Goal: Transaction & Acquisition: Purchase product/service

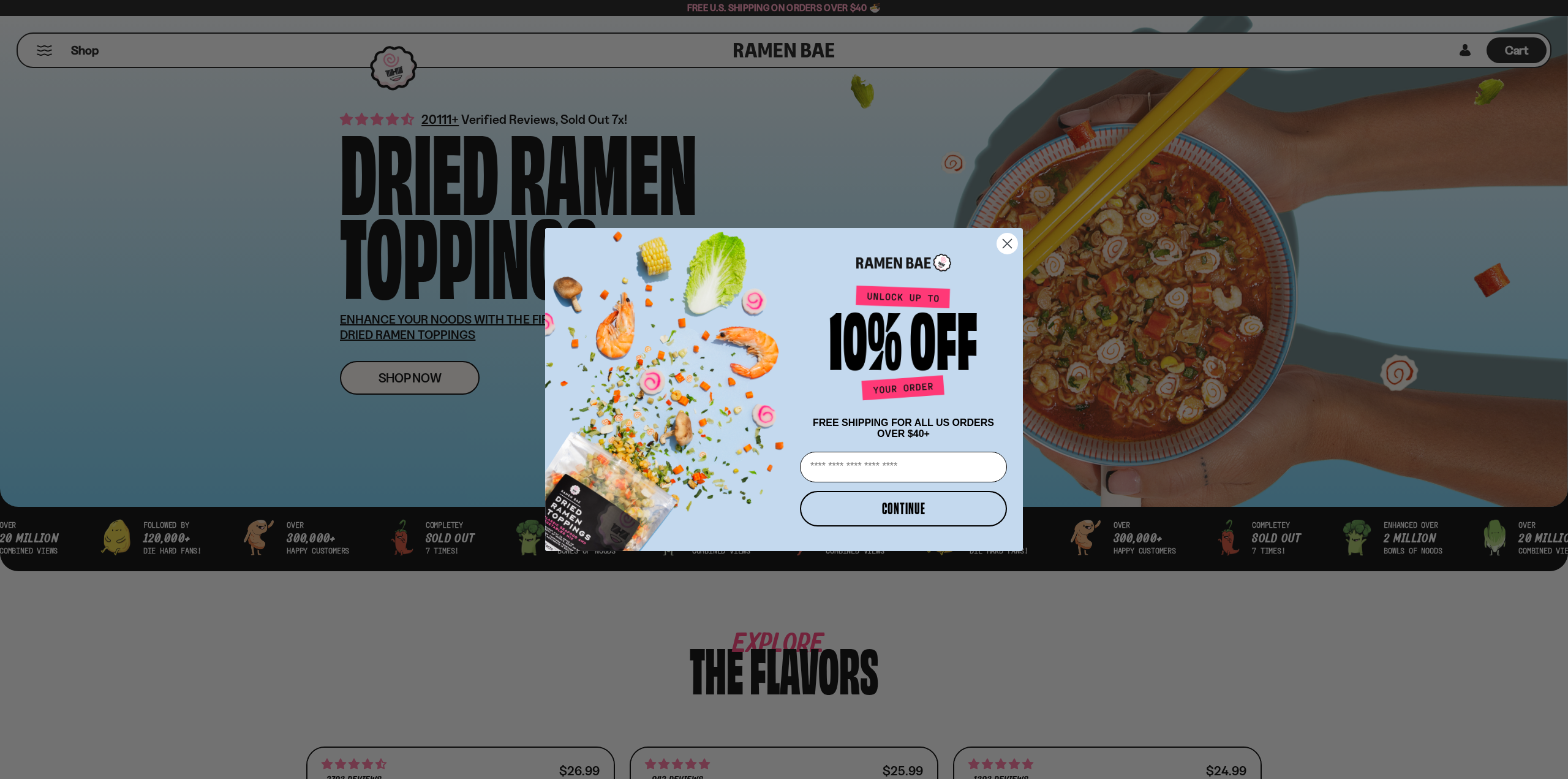
click at [1011, 234] on circle "Close dialog" at bounding box center [1007, 244] width 20 height 20
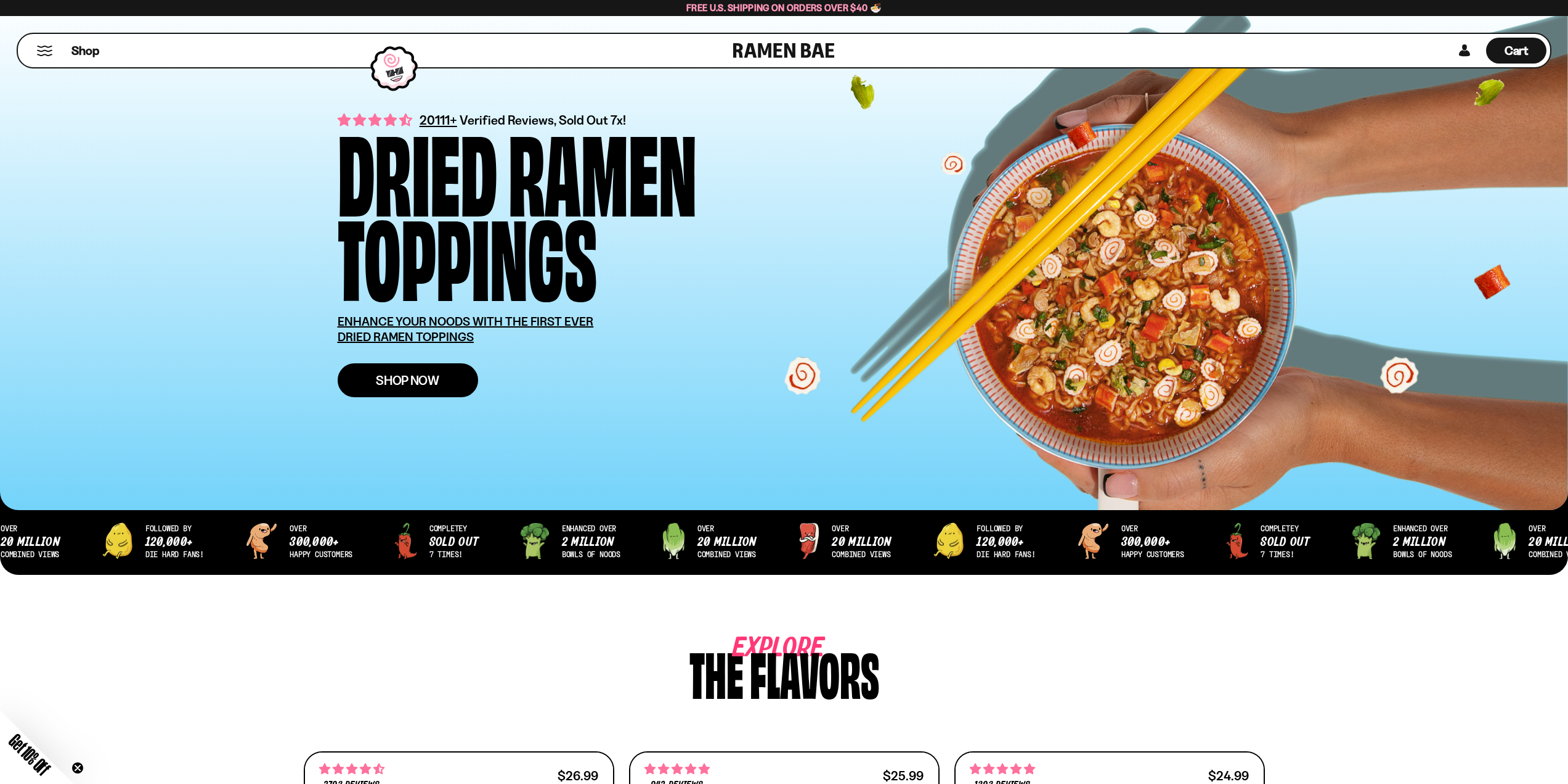
click at [409, 383] on span "Shop Now" at bounding box center [407, 380] width 63 height 13
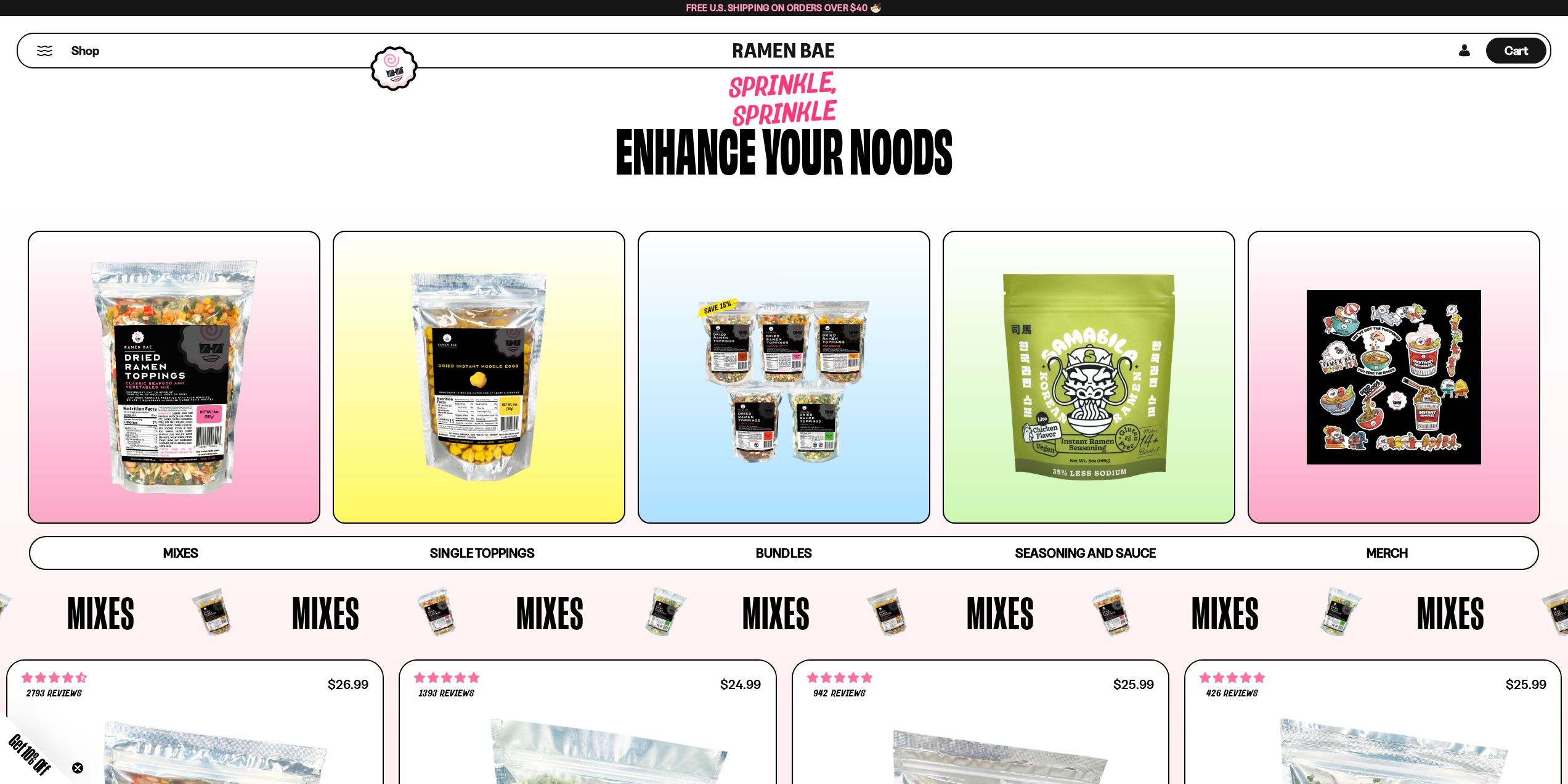
click at [181, 407] on div at bounding box center [173, 377] width 293 height 293
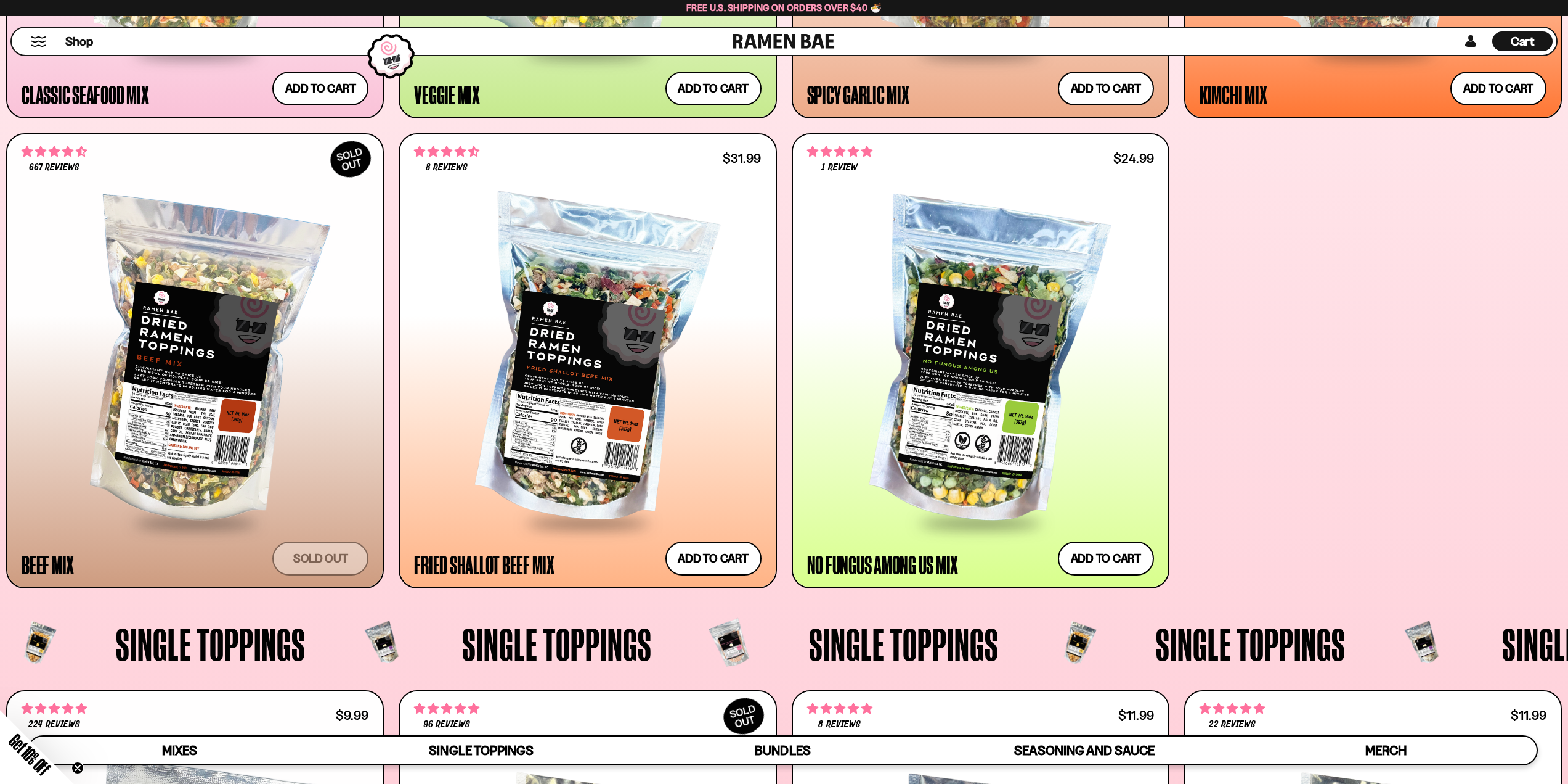
scroll to position [997, 0]
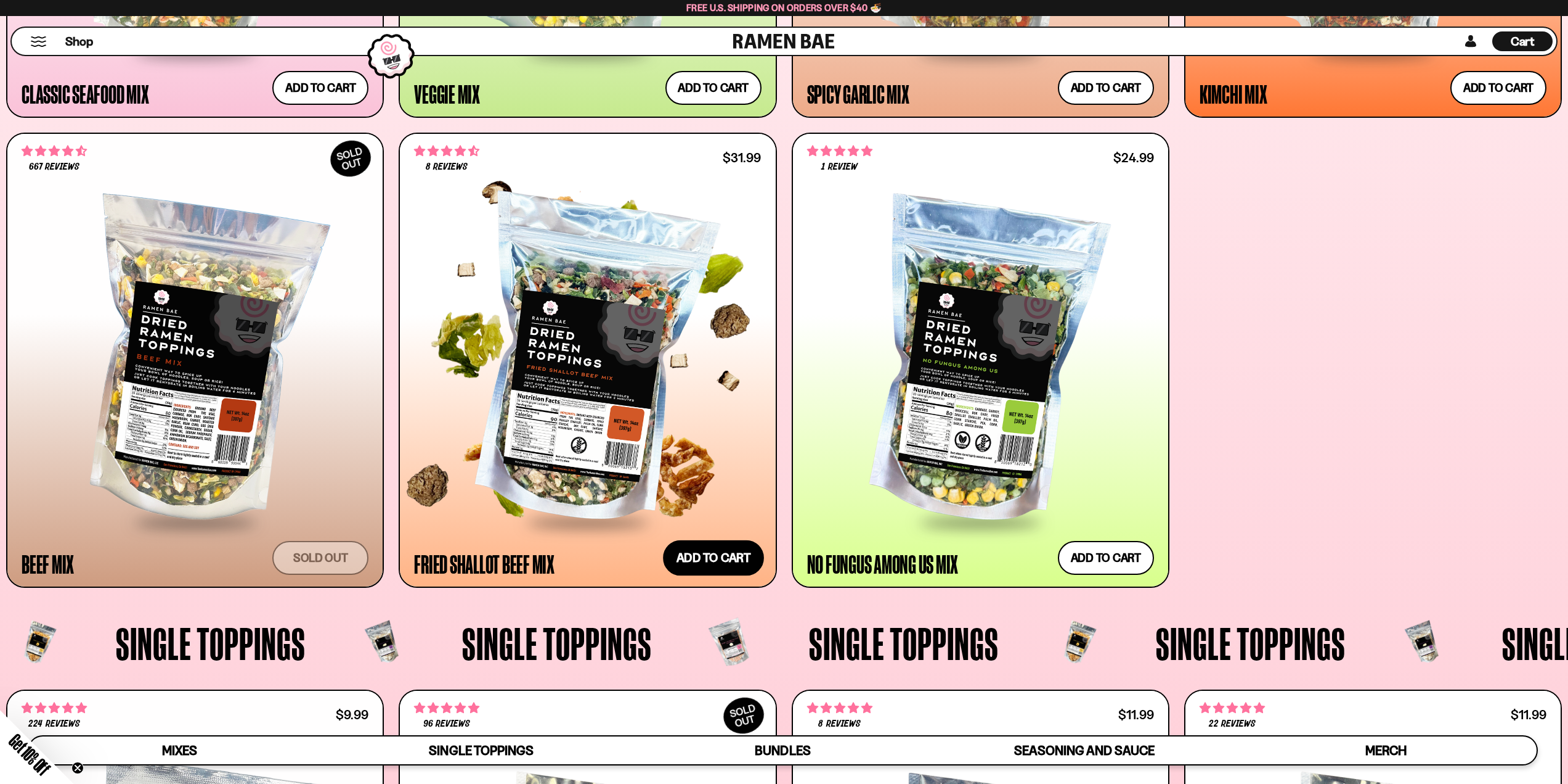
click at [702, 559] on button "Add to cart Add — Regular price $31.99 Regular price Sale price $31.99 Unit pri…" at bounding box center [714, 558] width 101 height 36
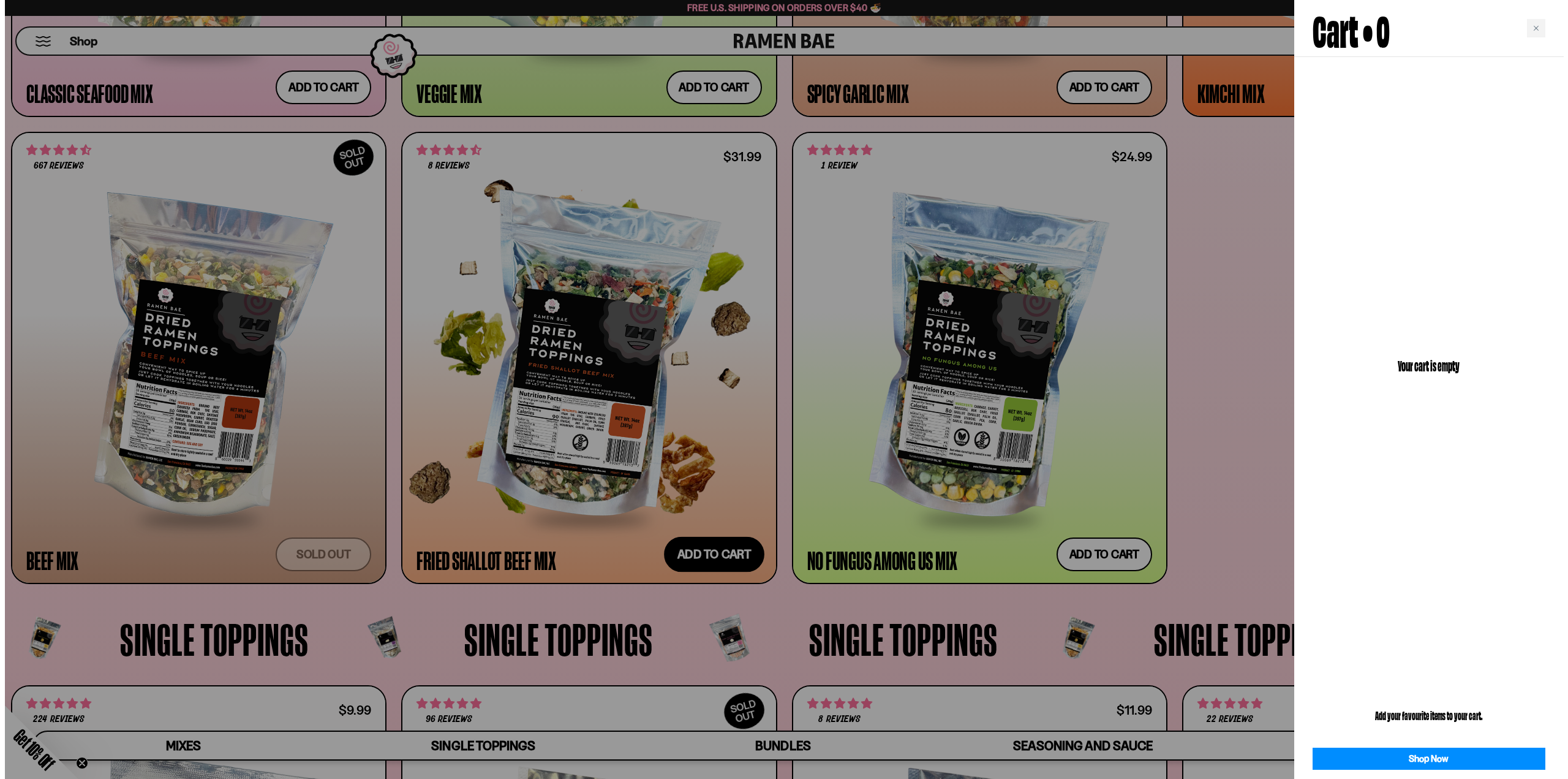
scroll to position [992, 0]
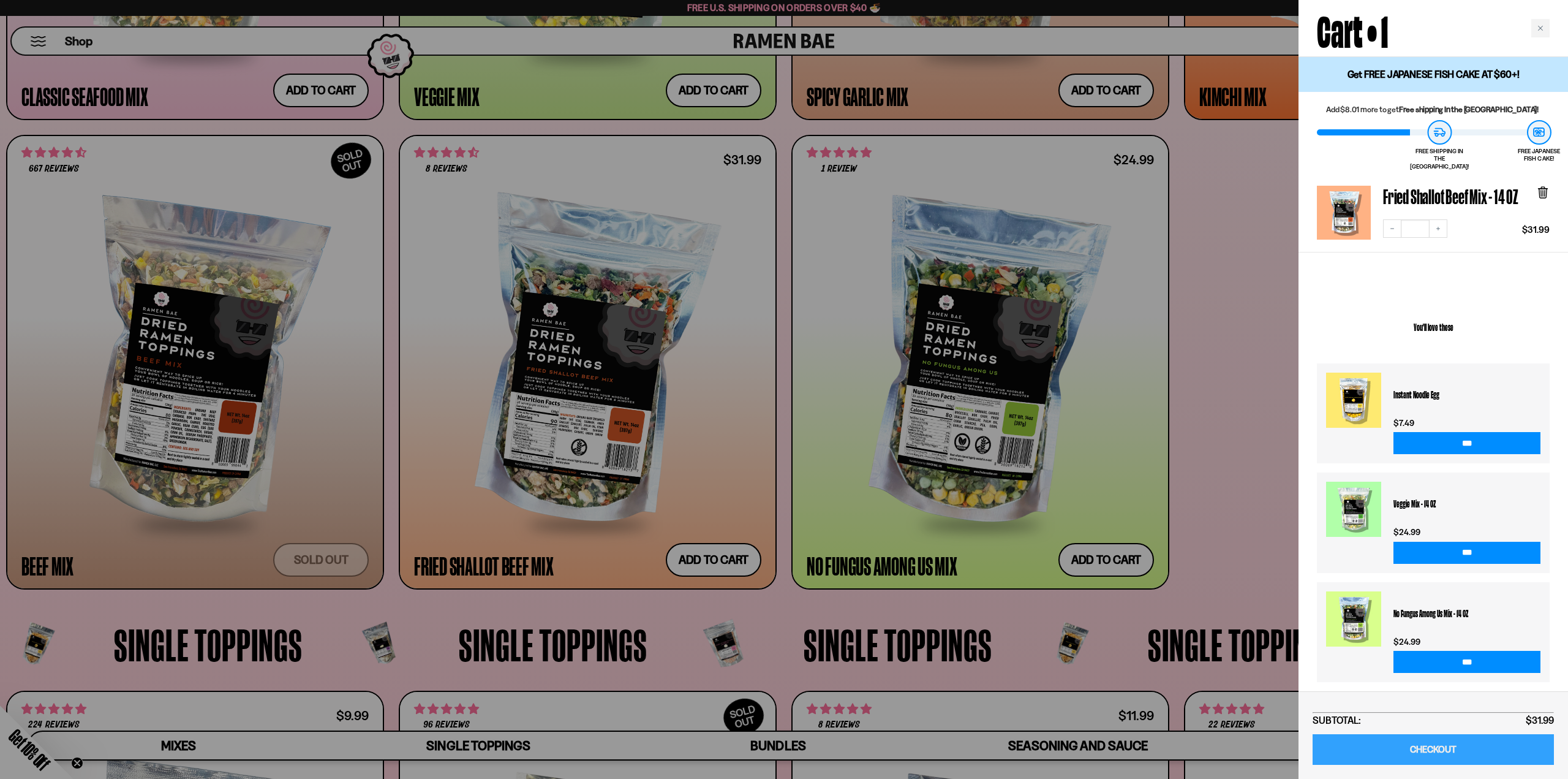
click at [1419, 747] on link "CHECKOUT" at bounding box center [1433, 749] width 241 height 31
